Goal: Use online tool/utility: Utilize a website feature to perform a specific function

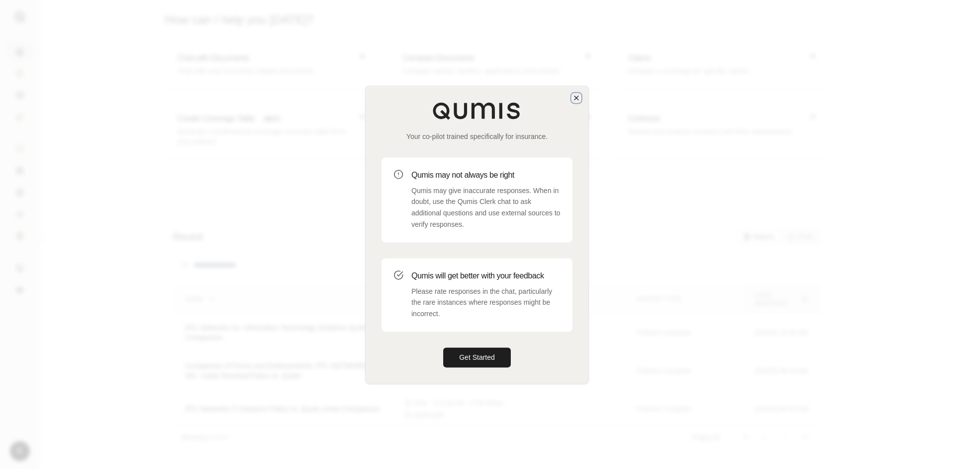
click at [577, 94] on icon "button" at bounding box center [576, 98] width 8 height 8
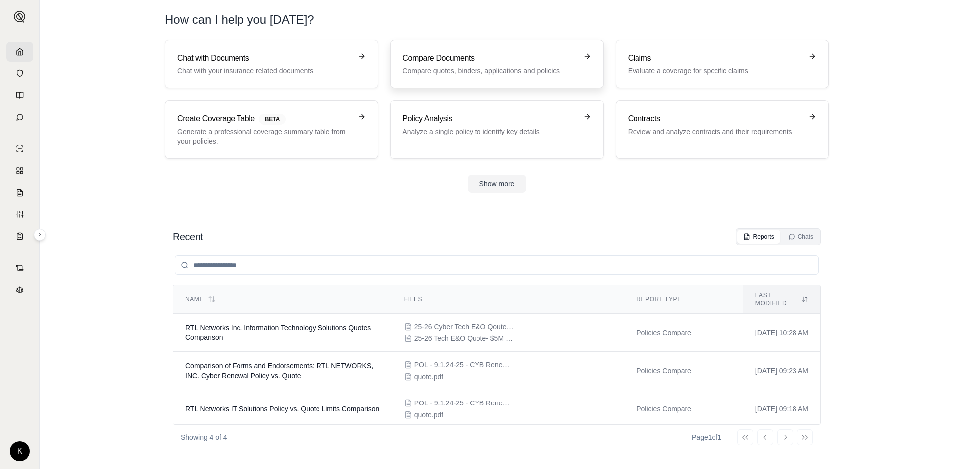
click at [443, 52] on h3 "Compare Documents" at bounding box center [489, 58] width 174 height 12
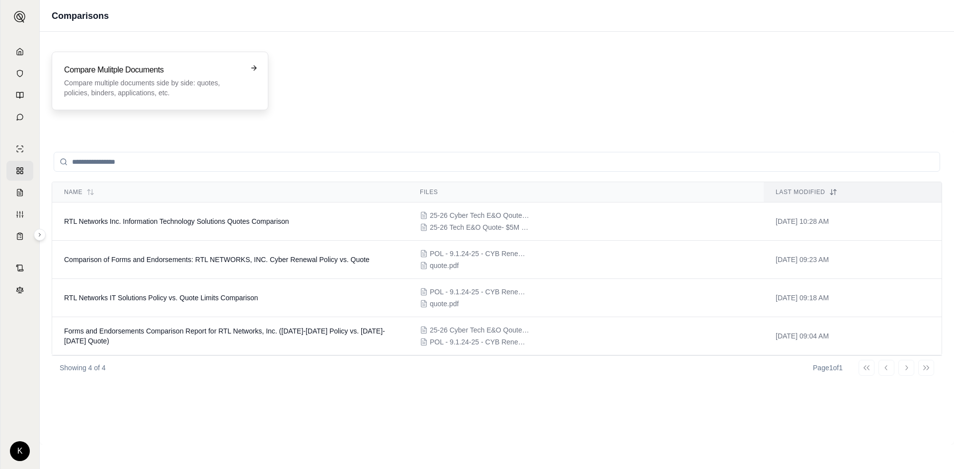
click at [176, 74] on h3 "Compare Mulitple Documents" at bounding box center [153, 70] width 178 height 12
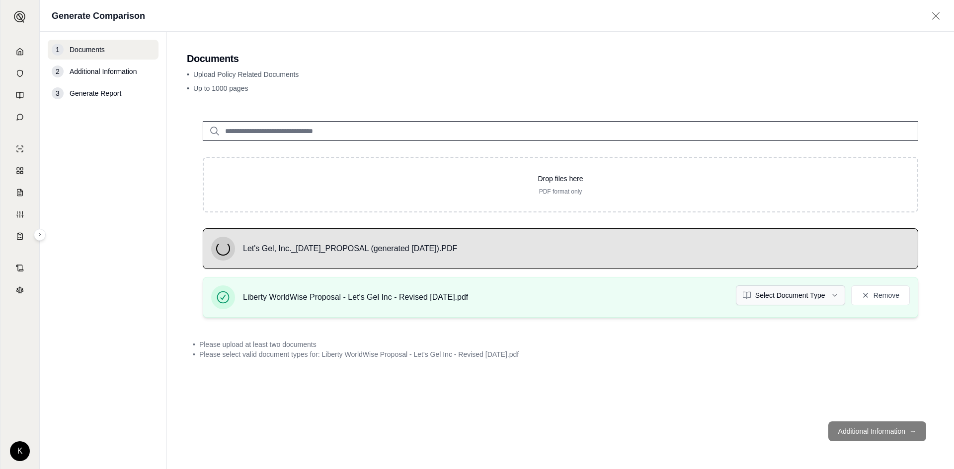
click at [815, 300] on html "K Generate Comparison 1 Documents 2 Additional Information 3 Generate Report Do…" at bounding box center [477, 234] width 954 height 469
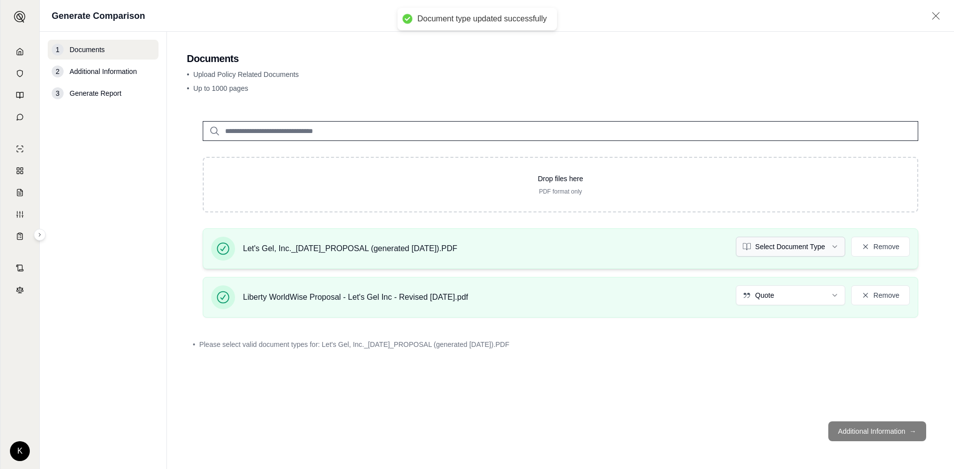
click at [784, 248] on html "Document type updated successfully K Generate Comparison 1 Documents 2 Addition…" at bounding box center [477, 234] width 954 height 469
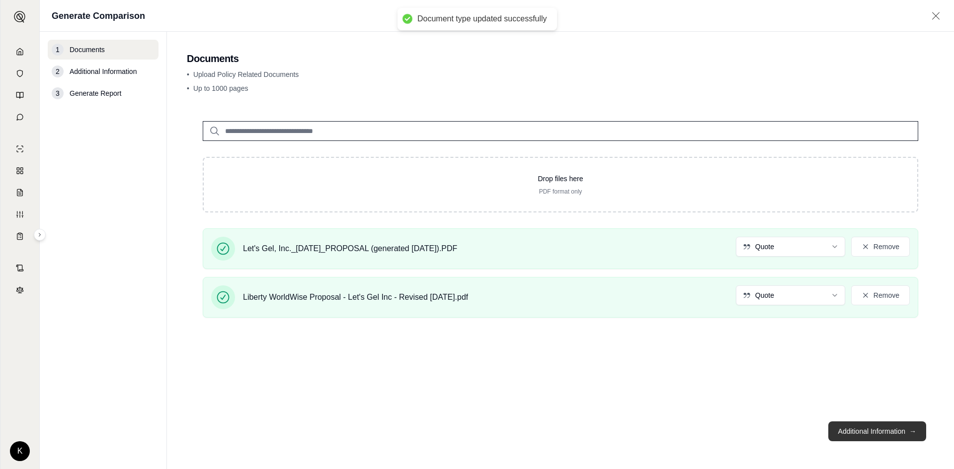
click at [856, 430] on button "Additional Information →" at bounding box center [877, 432] width 98 height 20
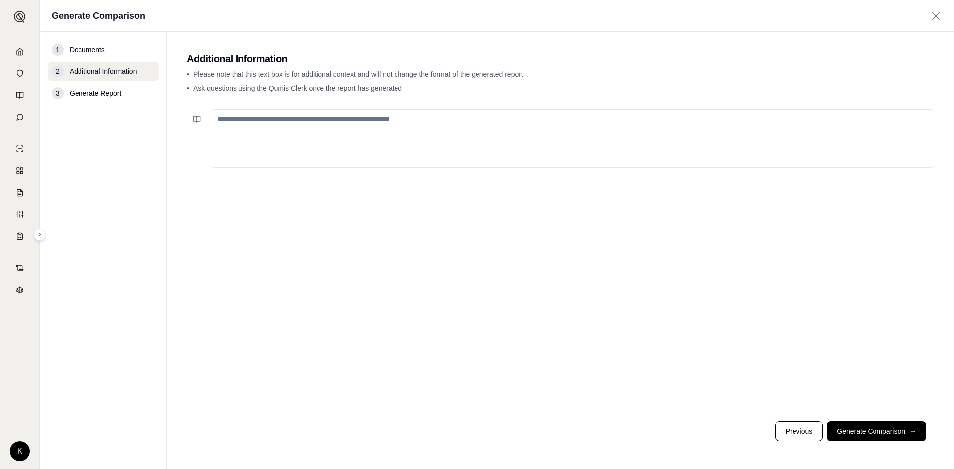
click at [398, 157] on textarea at bounding box center [572, 138] width 723 height 59
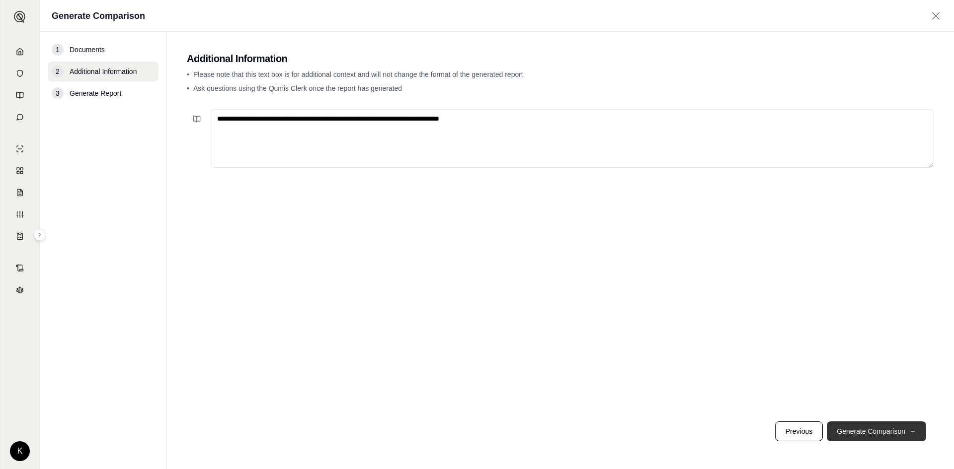
type textarea "**********"
click at [849, 434] on button "Generate Comparison →" at bounding box center [875, 432] width 99 height 20
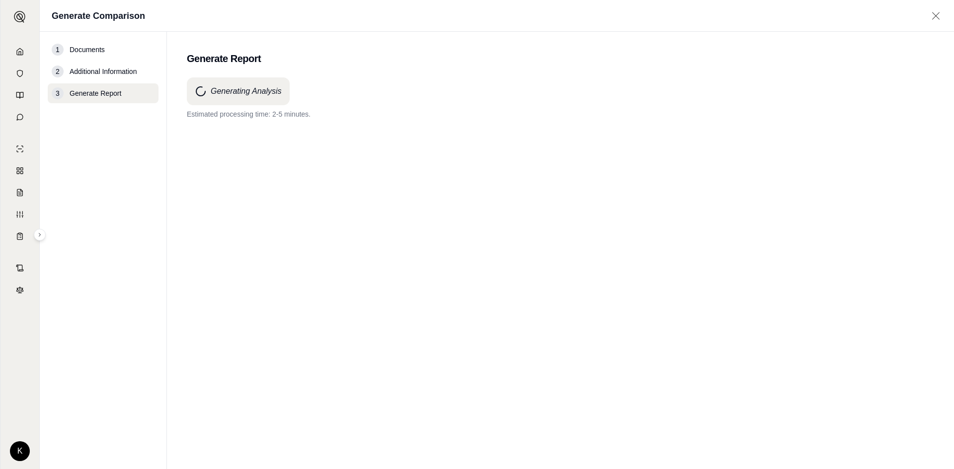
click at [931, 14] on icon at bounding box center [935, 16] width 12 height 10
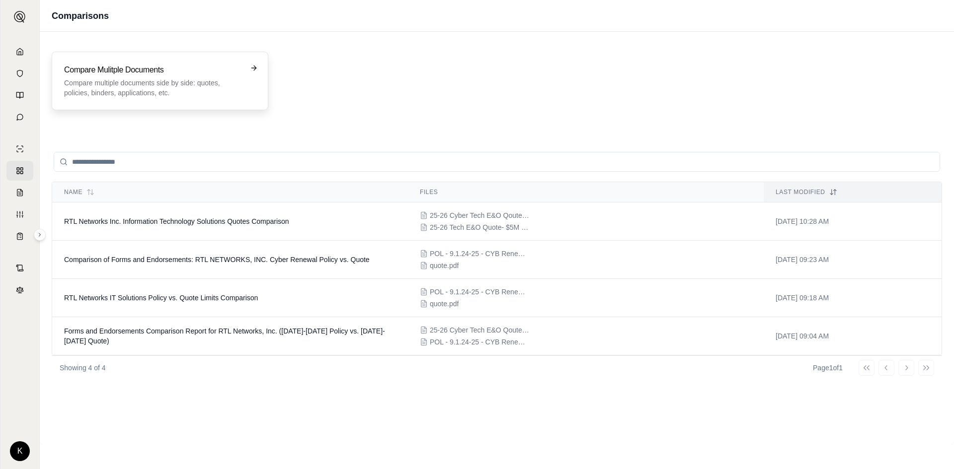
click at [83, 56] on div "Compare Mulitple Documents Compare multiple documents side by side: quotes, pol…" at bounding box center [160, 81] width 217 height 59
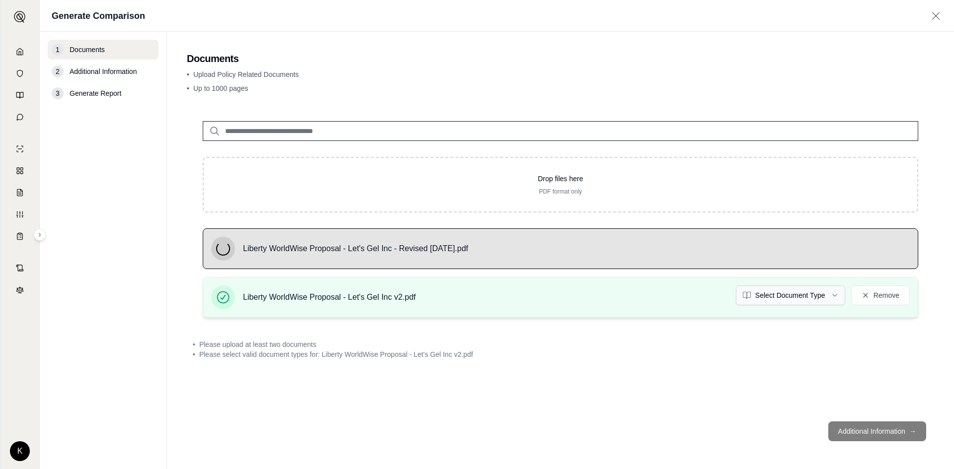
click at [762, 291] on html "K Generate Comparison 1 Documents 2 Additional Information 3 Generate Report Do…" at bounding box center [477, 234] width 954 height 469
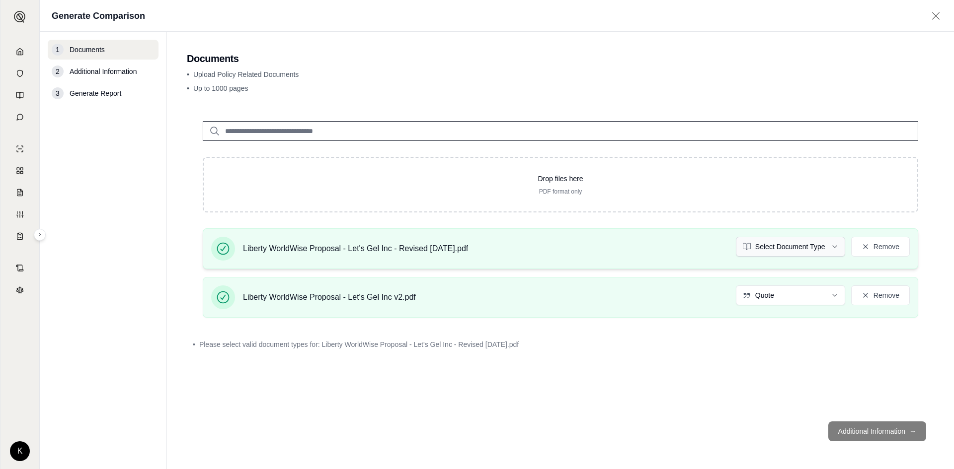
click at [747, 245] on html "K Generate Comparison 1 Documents 2 Additional Information 3 Generate Report Do…" at bounding box center [477, 234] width 954 height 469
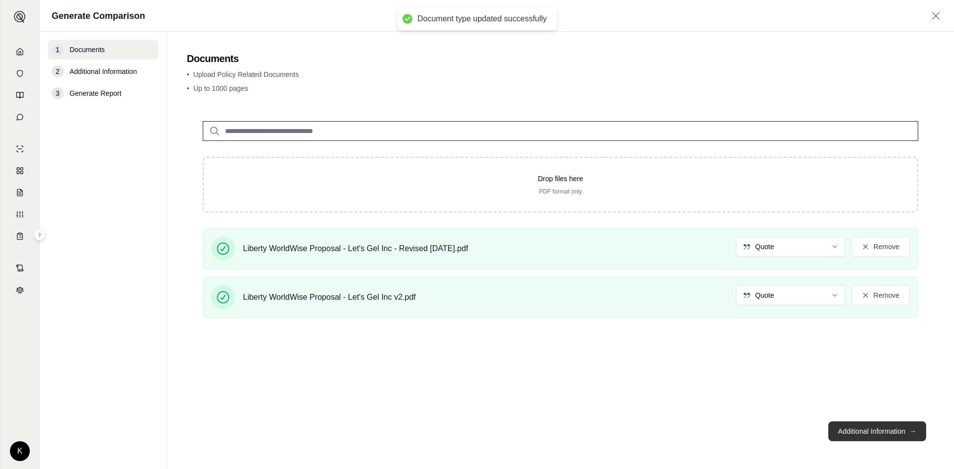
click at [865, 431] on button "Additional Information →" at bounding box center [877, 432] width 98 height 20
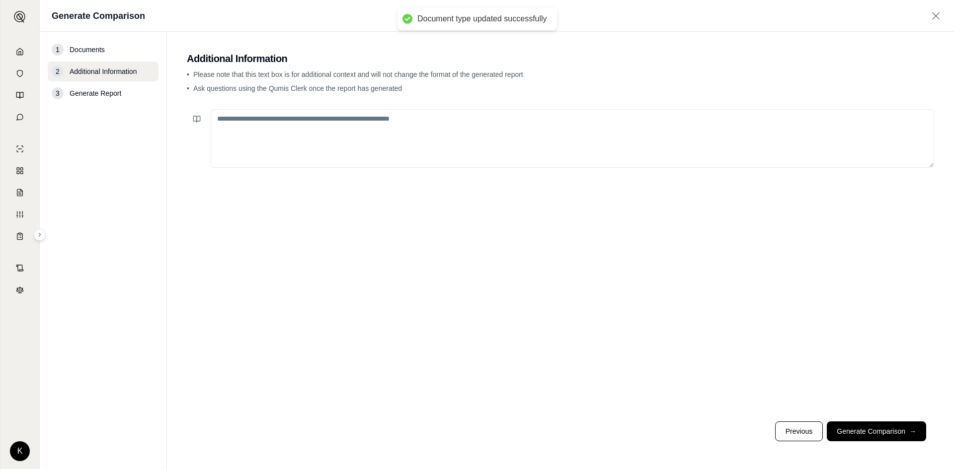
click at [373, 133] on textarea at bounding box center [572, 138] width 723 height 59
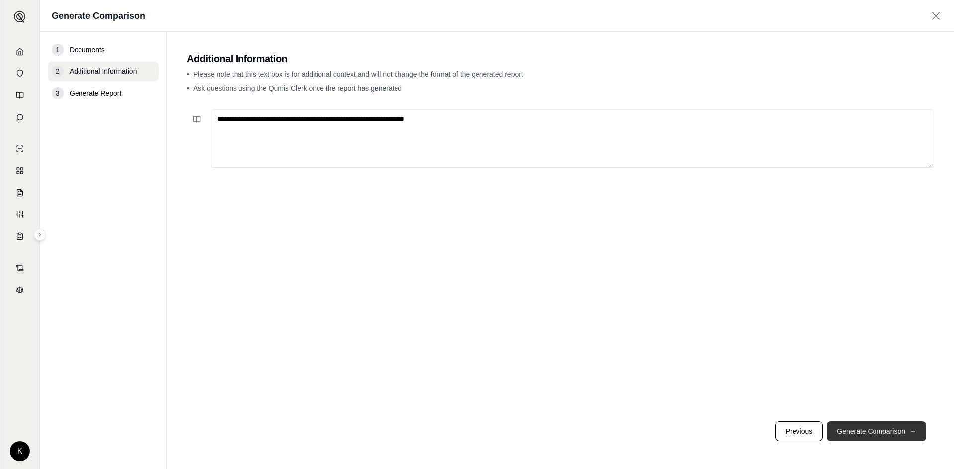
type textarea "**********"
click at [847, 430] on button "Generate Comparison →" at bounding box center [875, 432] width 99 height 20
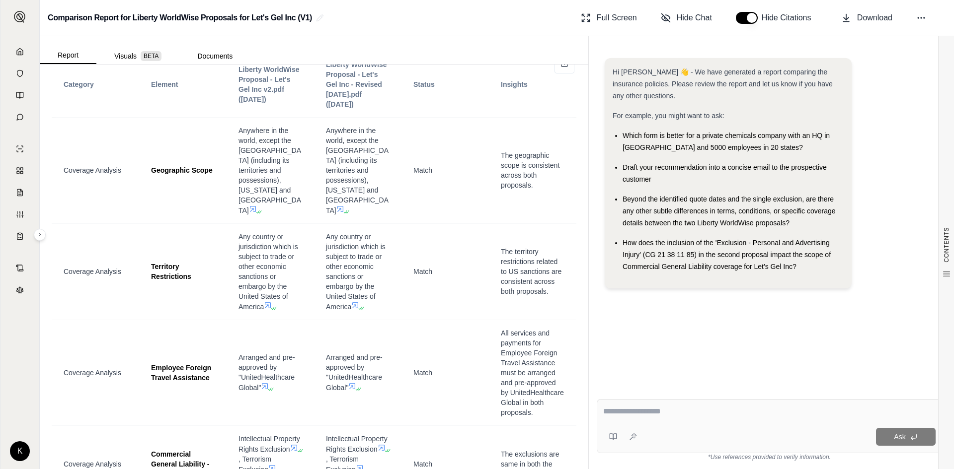
scroll to position [1887, 0]
